Goal: Task Accomplishment & Management: Complete application form

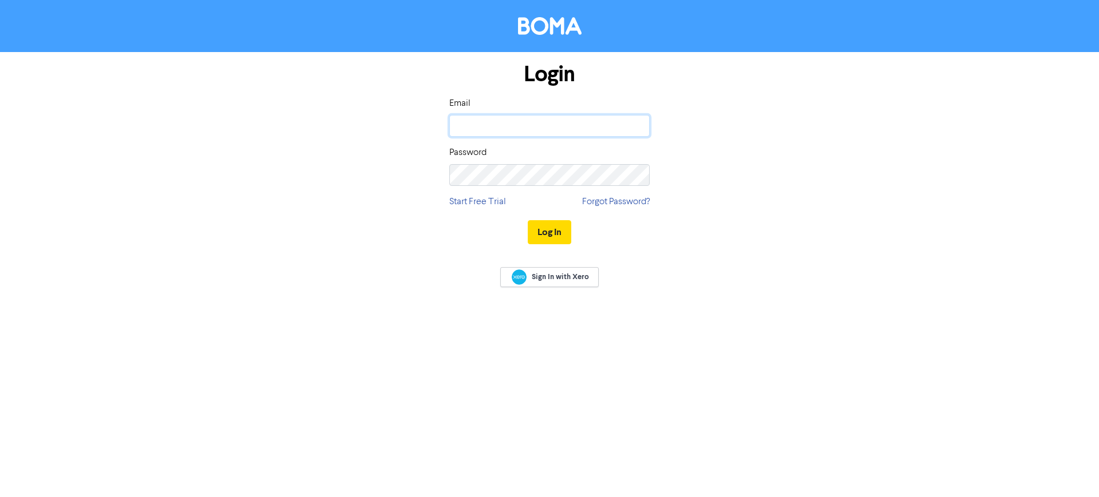
click at [566, 121] on input "email" at bounding box center [549, 126] width 200 height 22
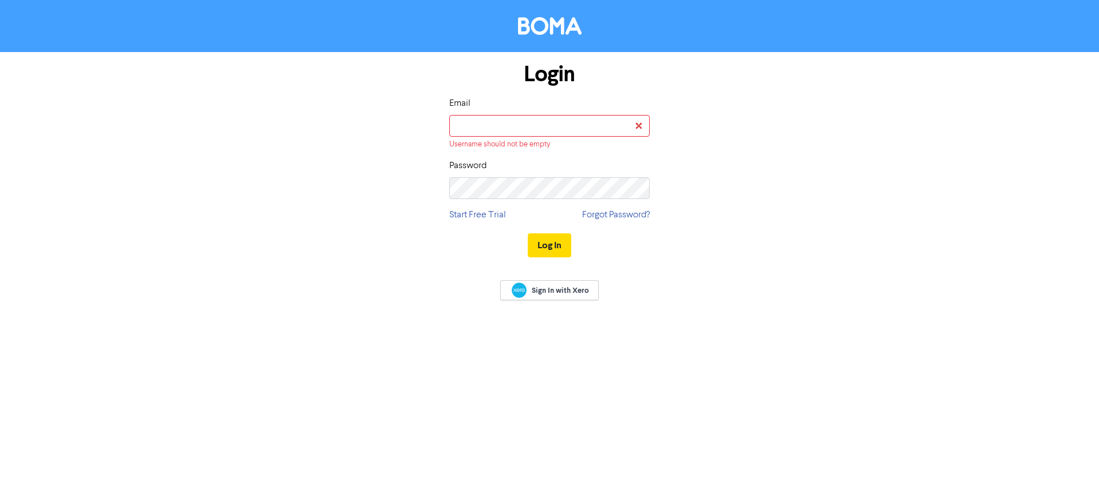
click at [729, 291] on div "Sign In with Xero" at bounding box center [549, 291] width 1099 height 45
click at [556, 128] on input "email" at bounding box center [549, 126] width 200 height 22
type input "[EMAIL_ADDRESS][DOMAIN_NAME]"
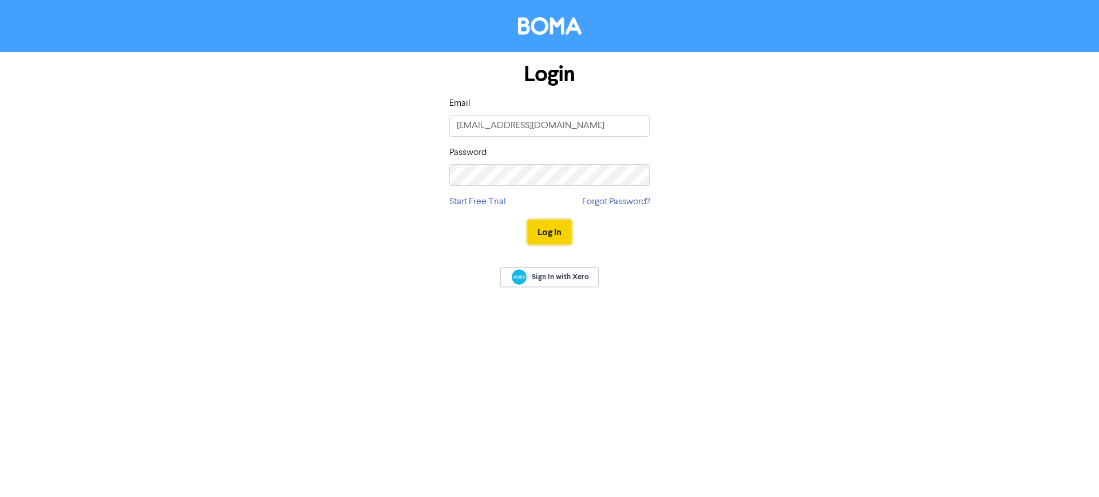
click at [548, 233] on button "Log In" at bounding box center [549, 232] width 43 height 24
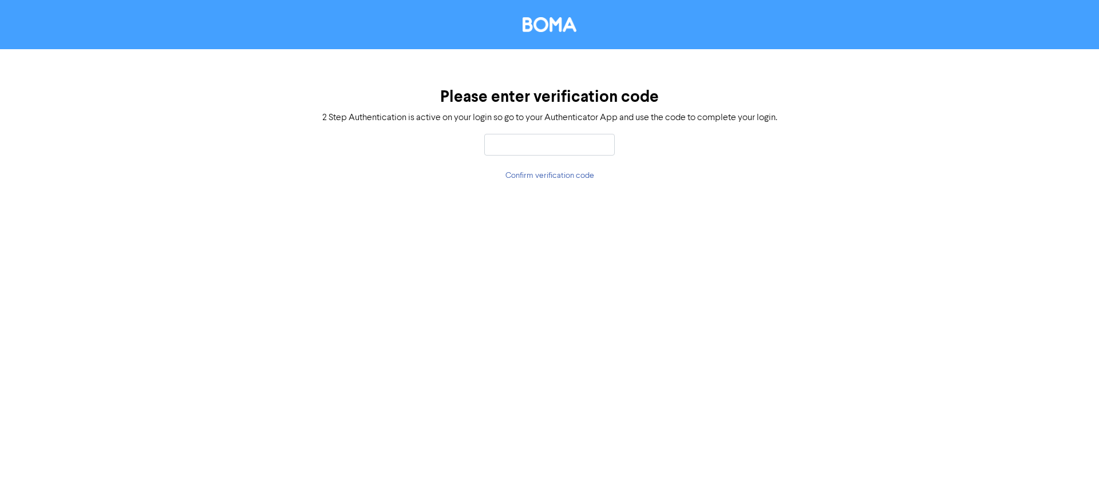
click at [544, 144] on input "text" at bounding box center [549, 145] width 130 height 22
type input "889299"
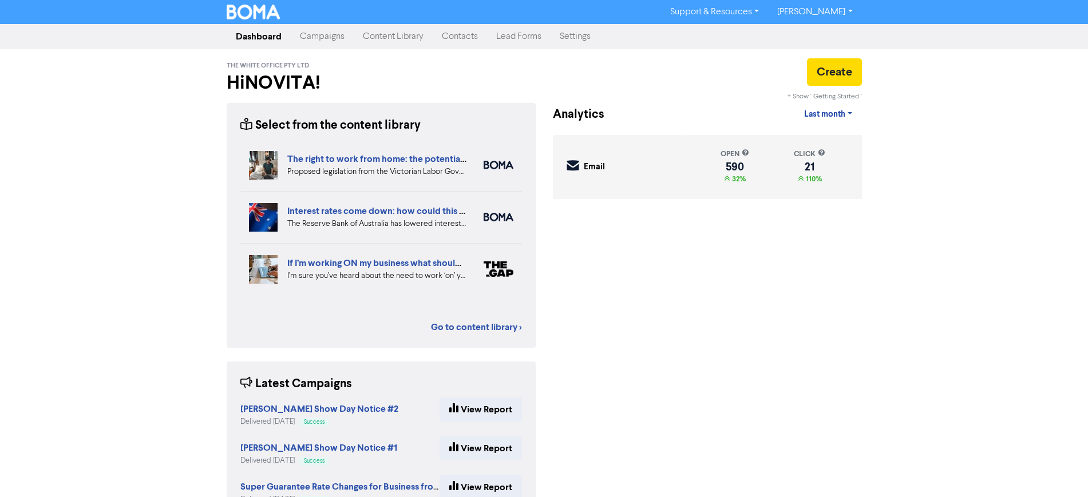
click at [460, 35] on link "Contacts" at bounding box center [460, 36] width 54 height 23
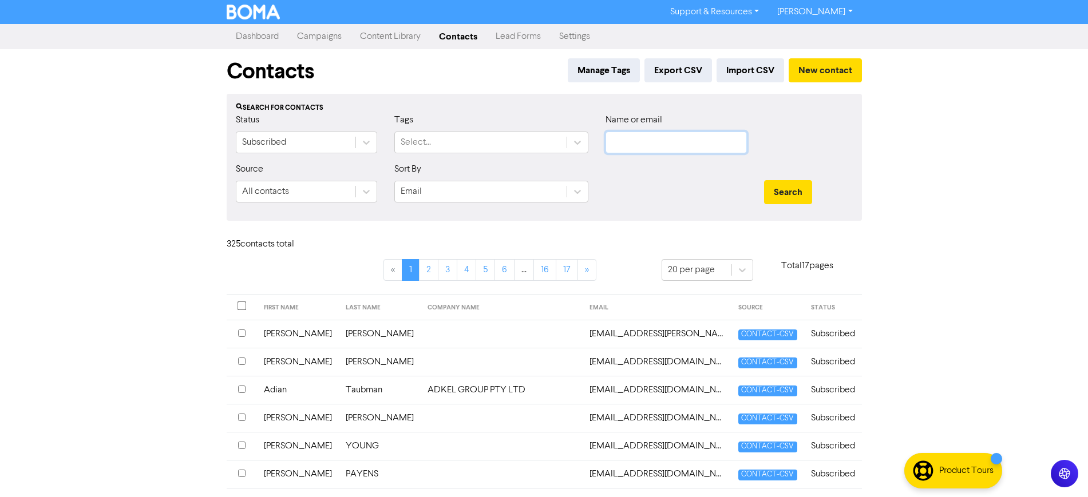
click at [626, 145] on input "text" at bounding box center [675, 143] width 141 height 22
type input "[PERSON_NAME]"
click at [764, 180] on button "Search" at bounding box center [788, 192] width 48 height 24
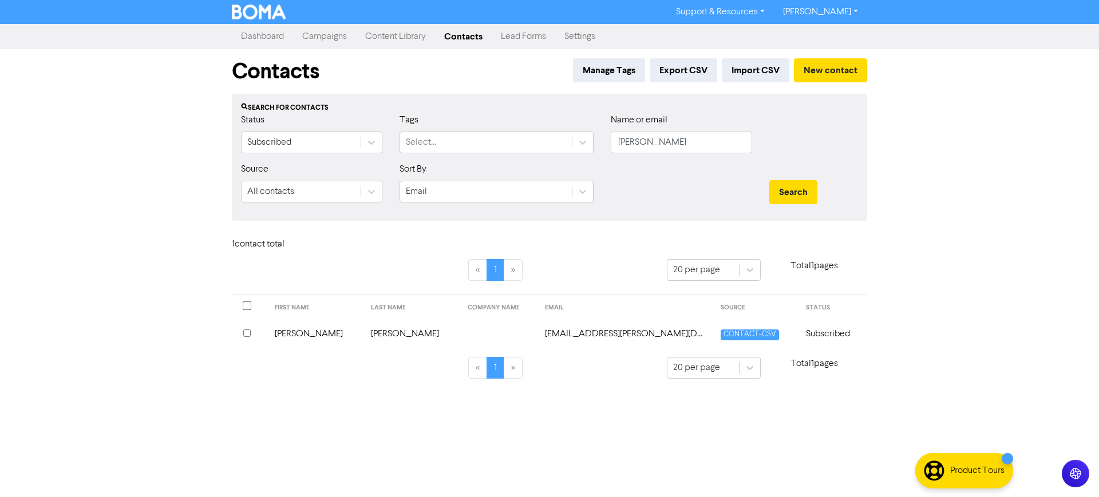
click at [580, 334] on td "[EMAIL_ADDRESS][PERSON_NAME][DOMAIN_NAME]" at bounding box center [626, 334] width 176 height 28
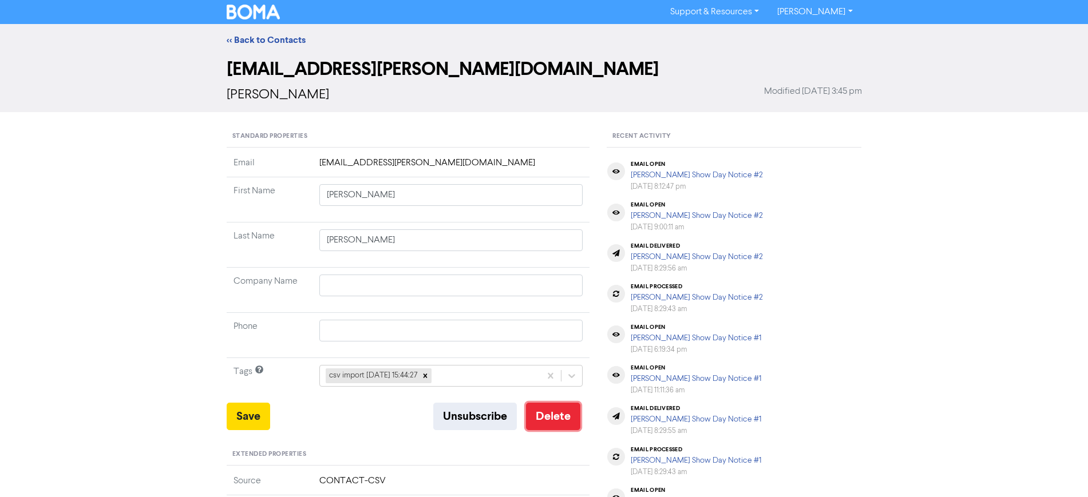
click at [554, 422] on button "Delete" at bounding box center [553, 416] width 54 height 27
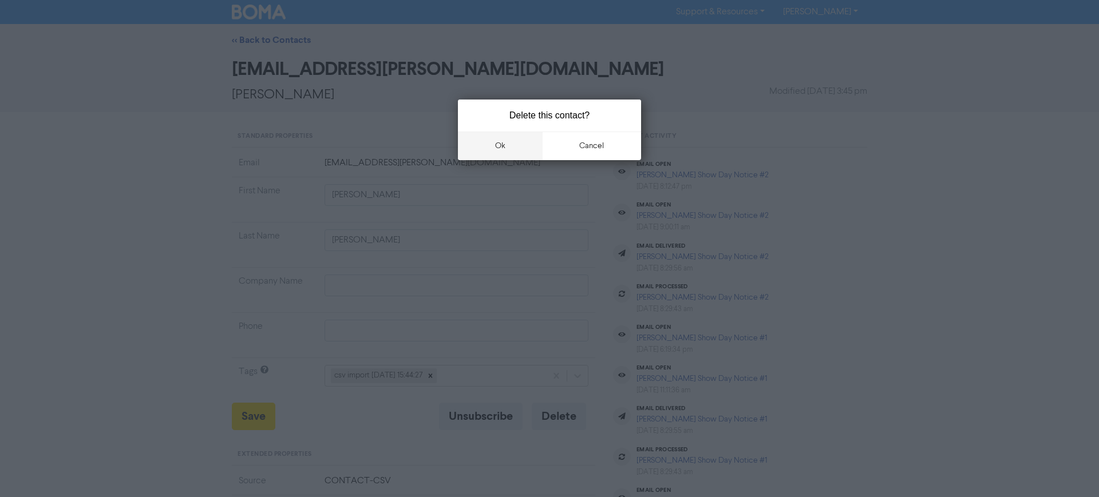
click at [502, 145] on button "ok" at bounding box center [500, 146] width 85 height 29
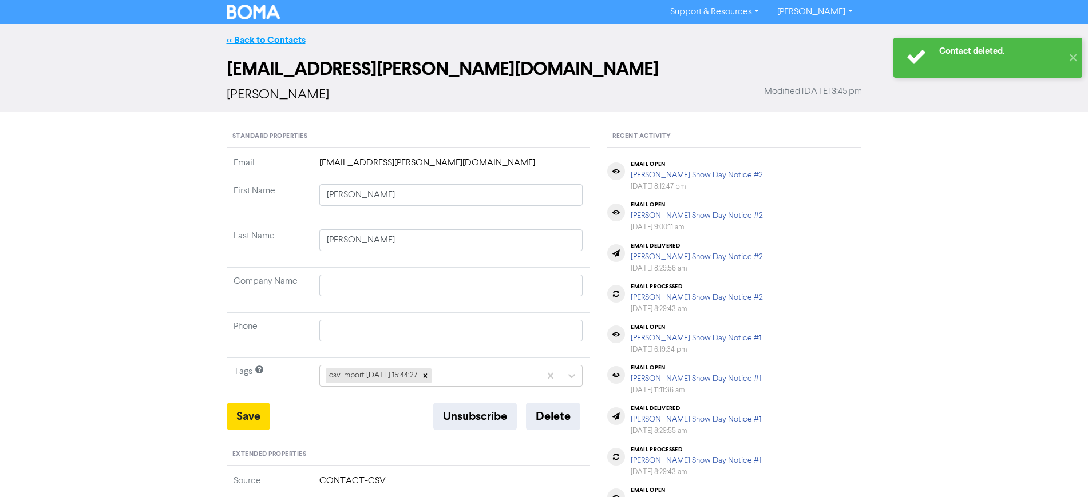
click at [283, 43] on link "<< Back to Contacts" at bounding box center [266, 39] width 79 height 11
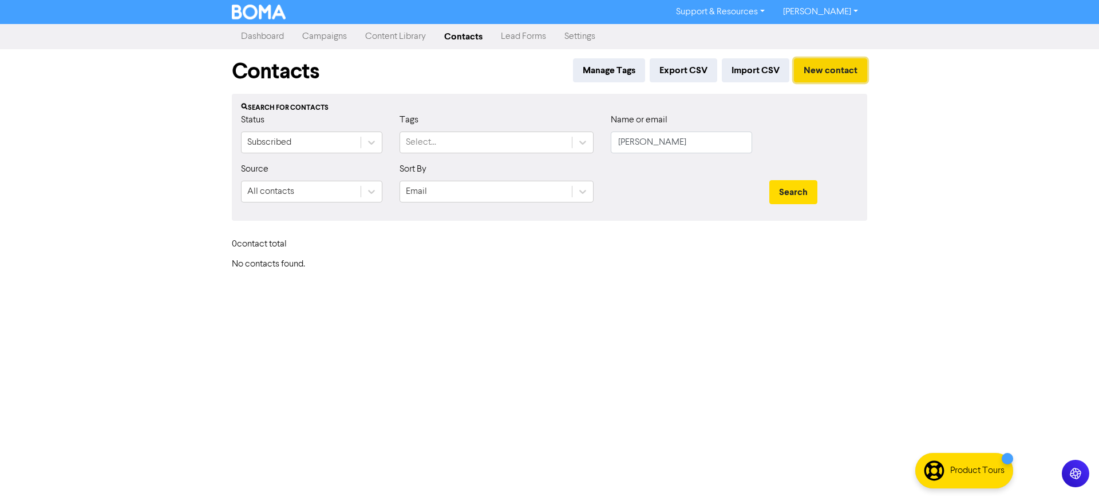
click at [832, 73] on button "New contact" at bounding box center [830, 70] width 73 height 24
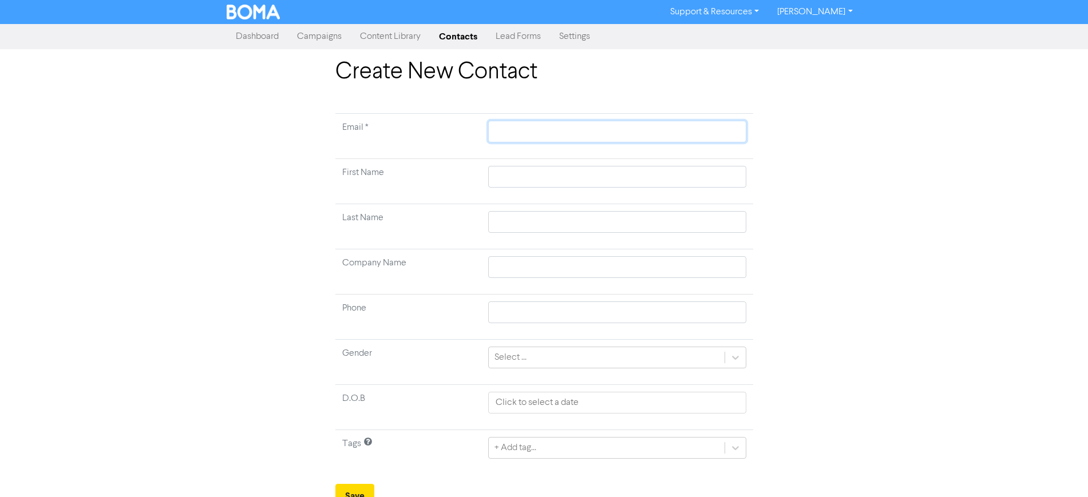
click at [520, 132] on input "text" at bounding box center [617, 132] width 258 height 22
paste input "[EMAIL_ADDRESS][PERSON_NAME][DOMAIN_NAME]"
type input "[EMAIL_ADDRESS][PERSON_NAME][DOMAIN_NAME]"
click at [533, 175] on input "text" at bounding box center [617, 177] width 258 height 22
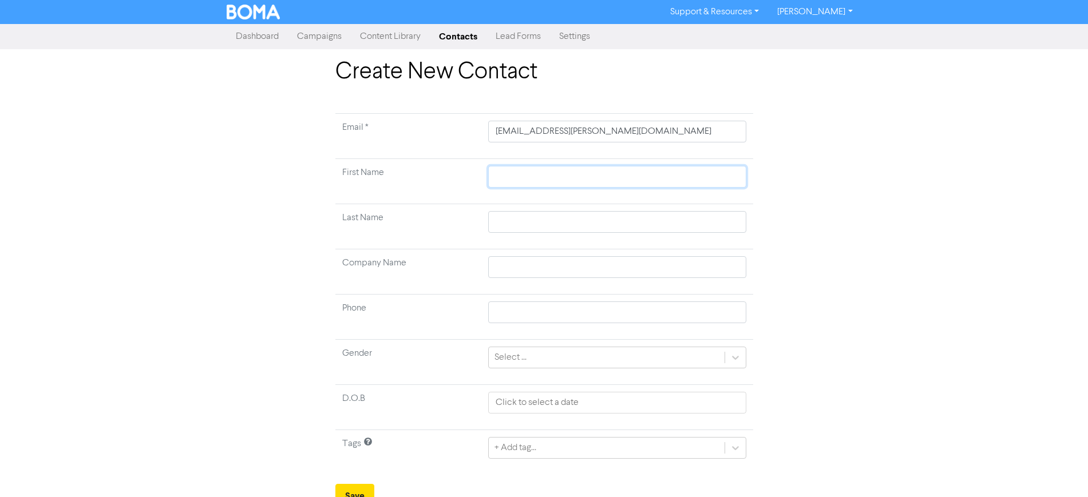
type input "C"
type input "Ch"
type input "Che"
type input "[PERSON_NAME]"
type input "Chery"
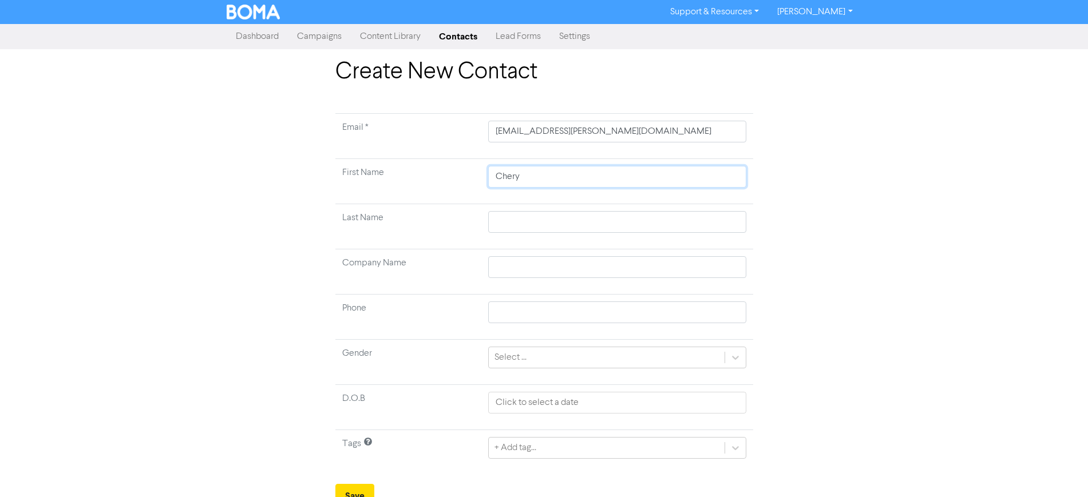
type input "[PERSON_NAME]"
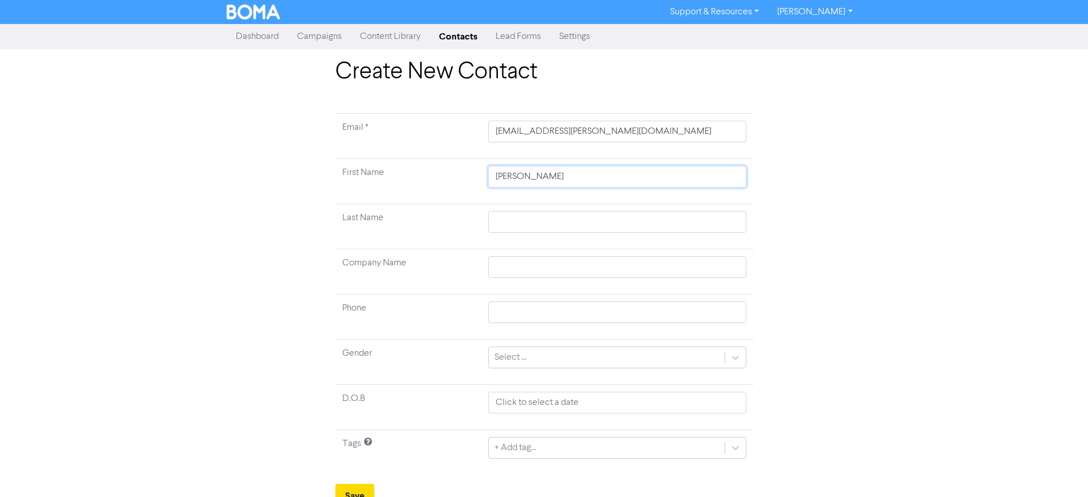
type input "[PERSON_NAME]"
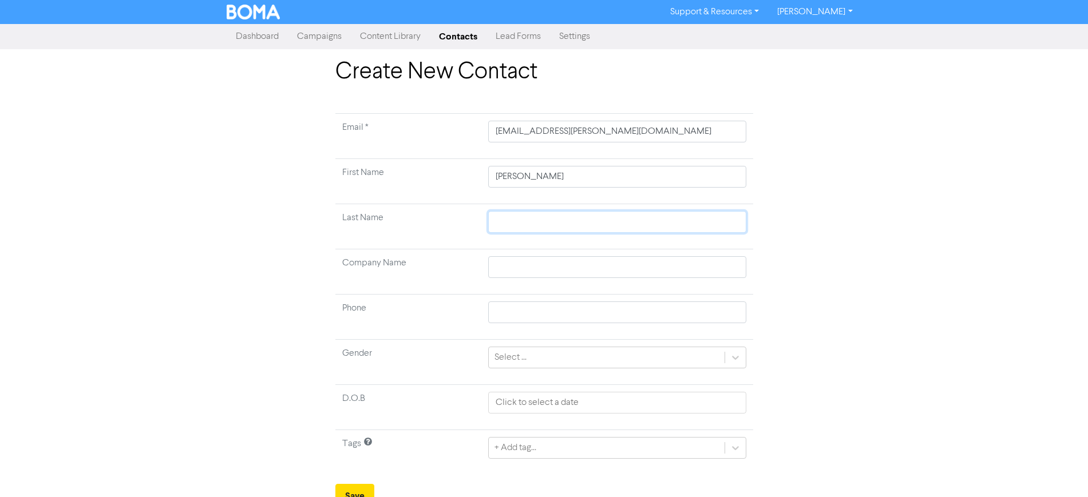
type input "Z"
type input "Zw"
type input "Zwa"
type input "Zwar"
type input "[PERSON_NAME]"
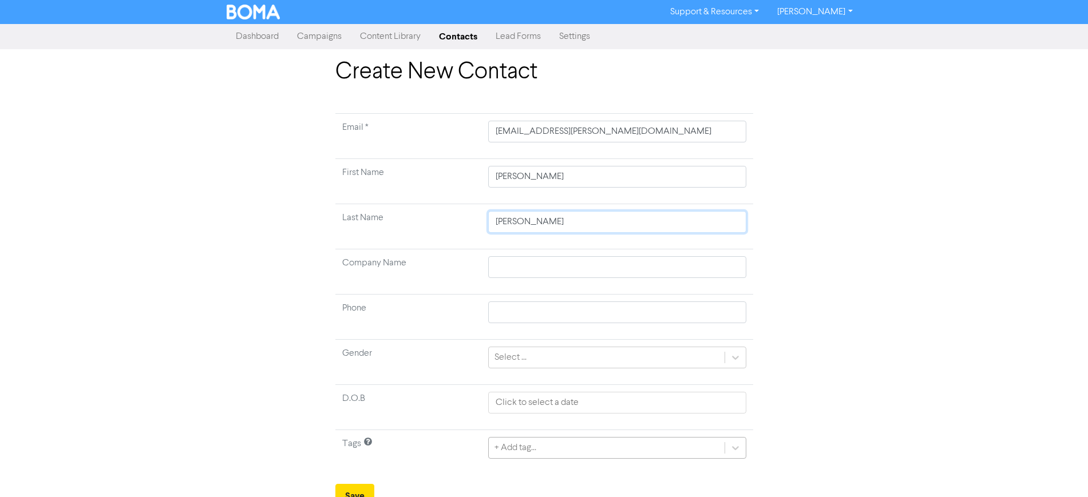
type input "[PERSON_NAME]"
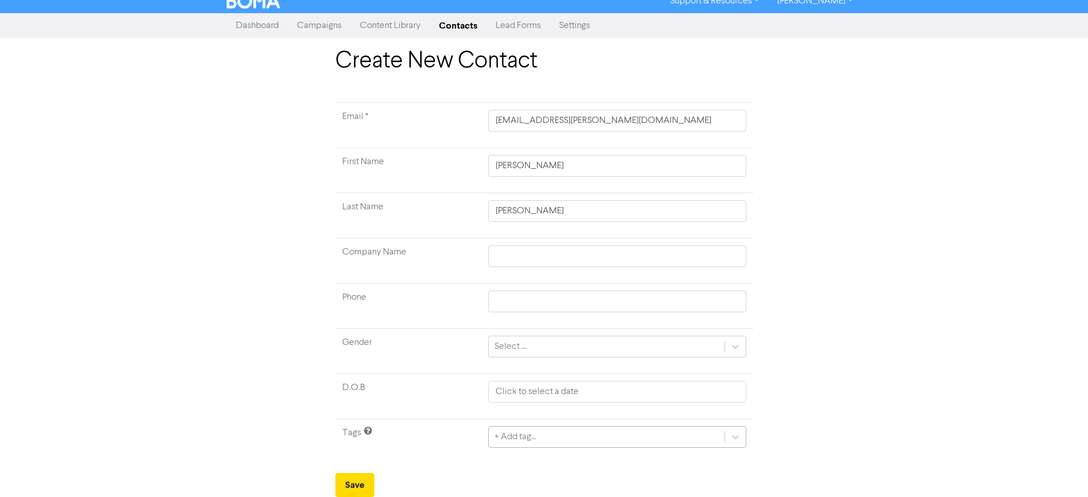
click at [565, 448] on div "+ Add tag..." at bounding box center [617, 437] width 258 height 22
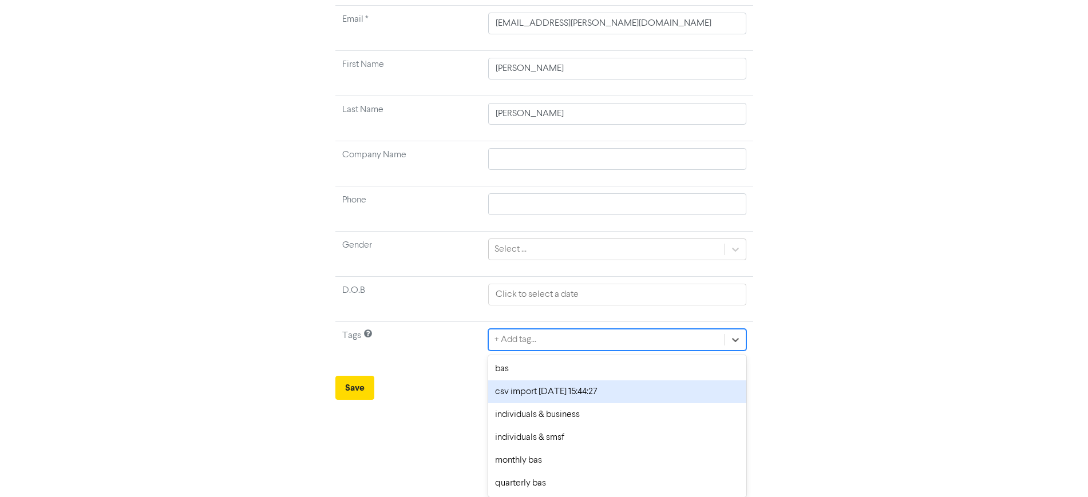
click at [583, 393] on div "csv import [DATE] 15:44:27" at bounding box center [617, 392] width 258 height 23
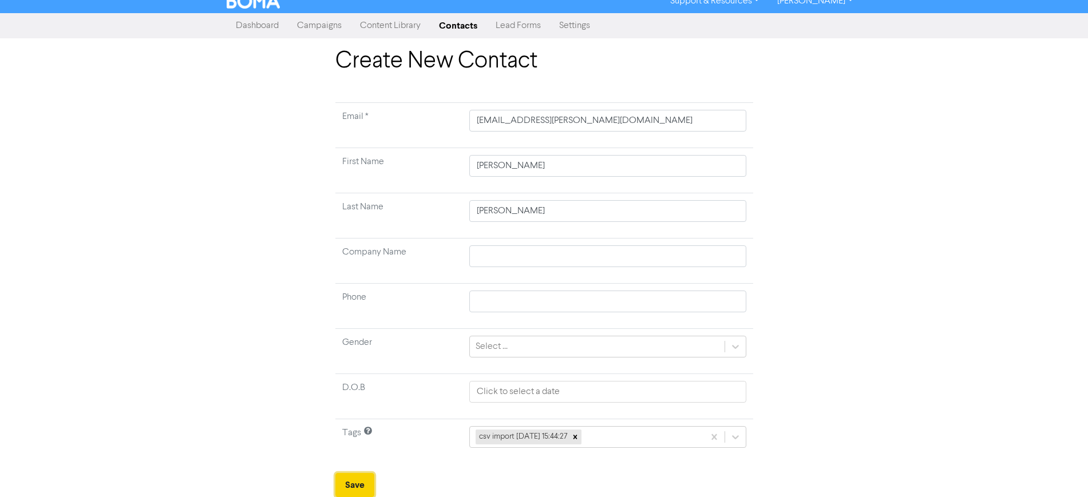
click at [361, 482] on button "Save" at bounding box center [354, 485] width 39 height 24
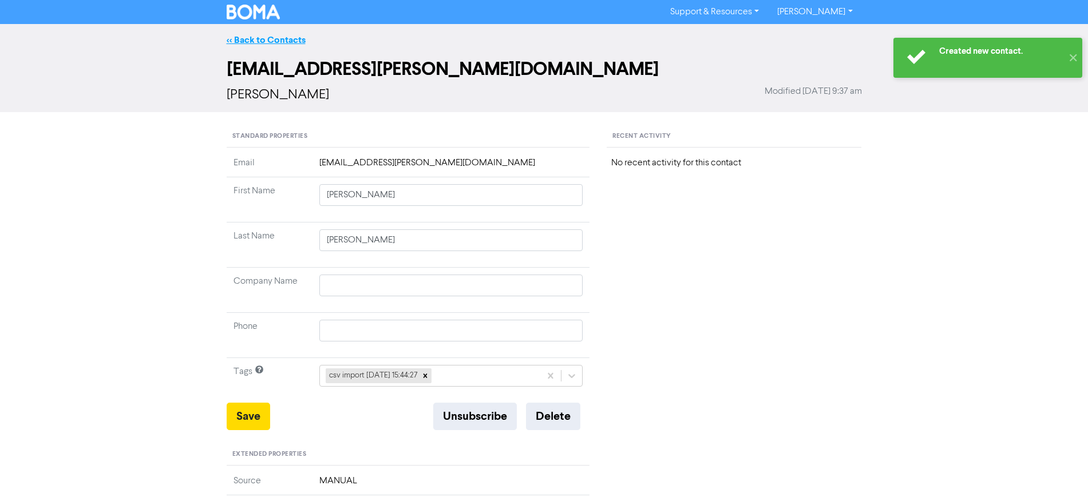
click at [286, 38] on link "<< Back to Contacts" at bounding box center [266, 39] width 79 height 11
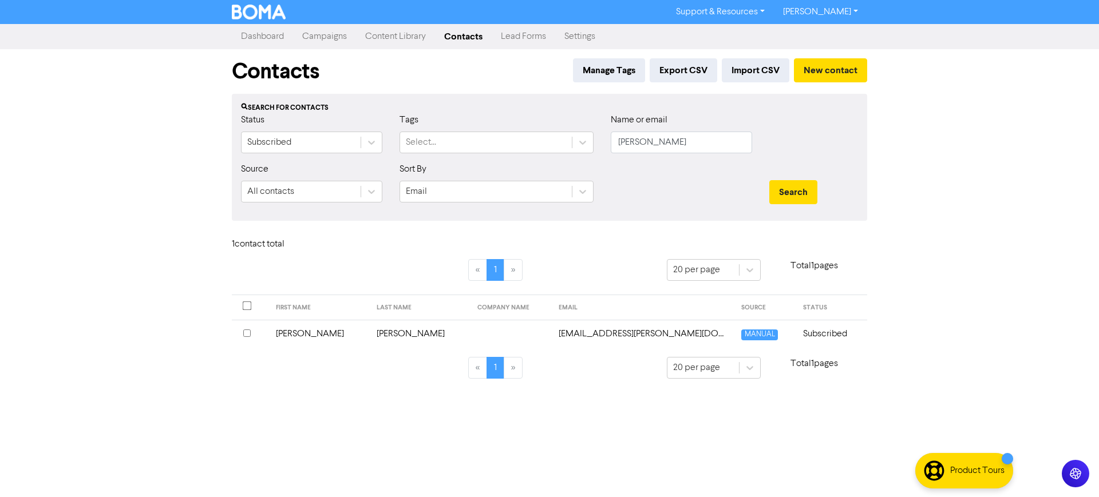
click at [956, 138] on div "Support & Resources Video Tutorials FAQ & Guides Marketing Education [PERSON_NA…" at bounding box center [549, 248] width 1099 height 497
